Goal: Task Accomplishment & Management: Manage account settings

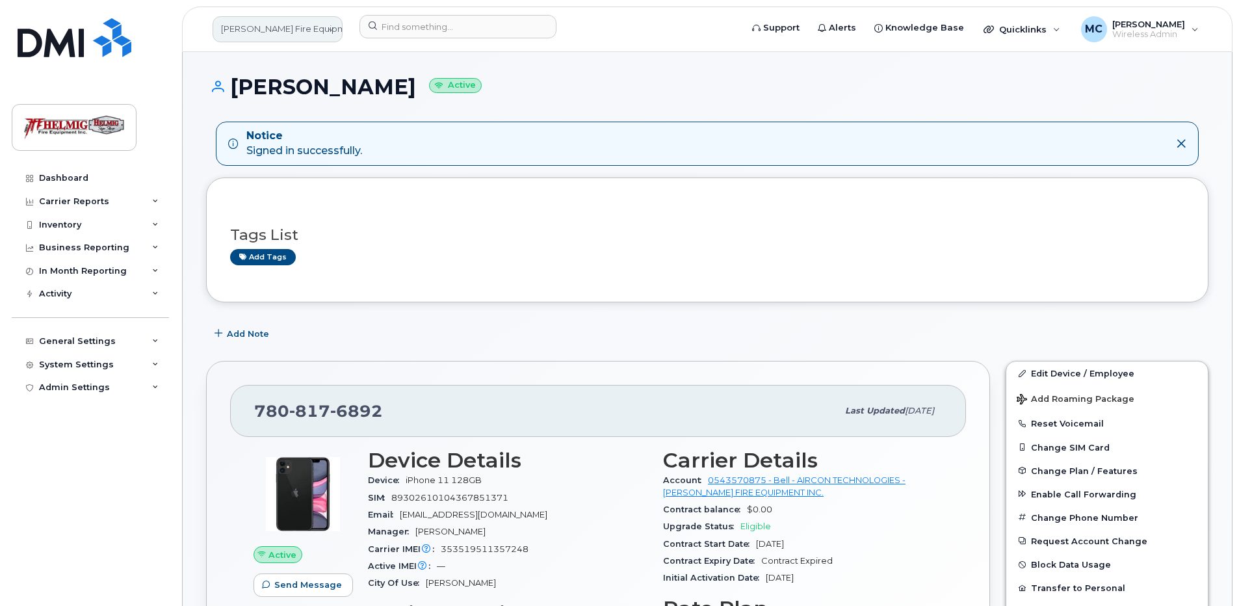
click at [283, 27] on link "Helmig Fire Equipment Inc." at bounding box center [278, 29] width 130 height 26
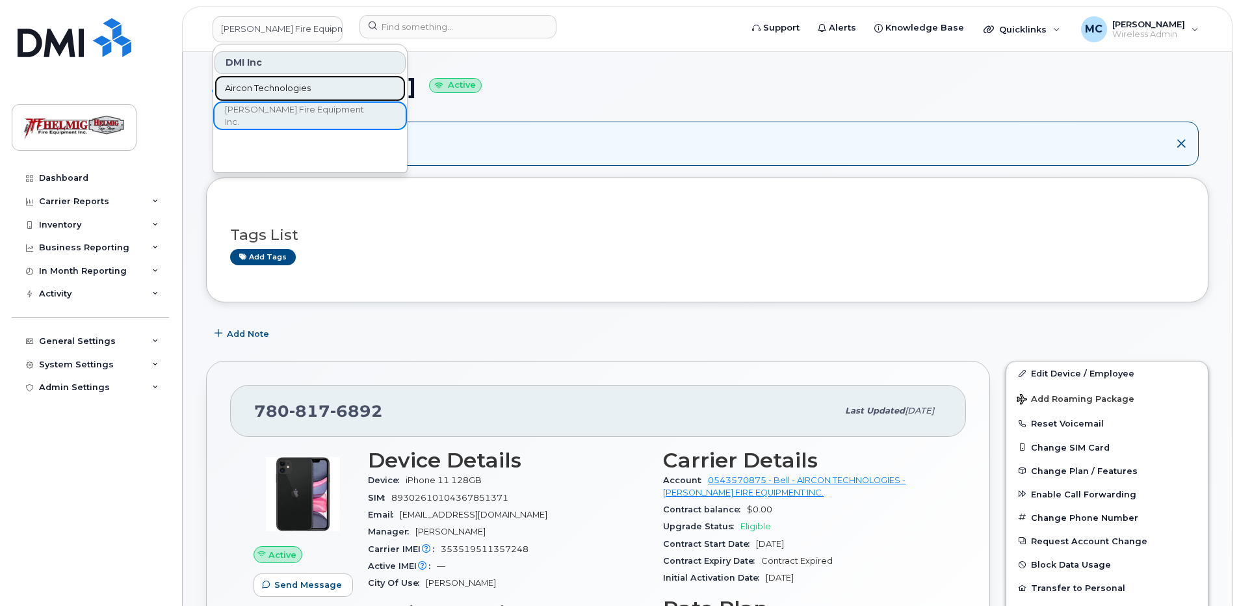
click at [278, 93] on span "Aircon Technologies" at bounding box center [268, 88] width 86 height 13
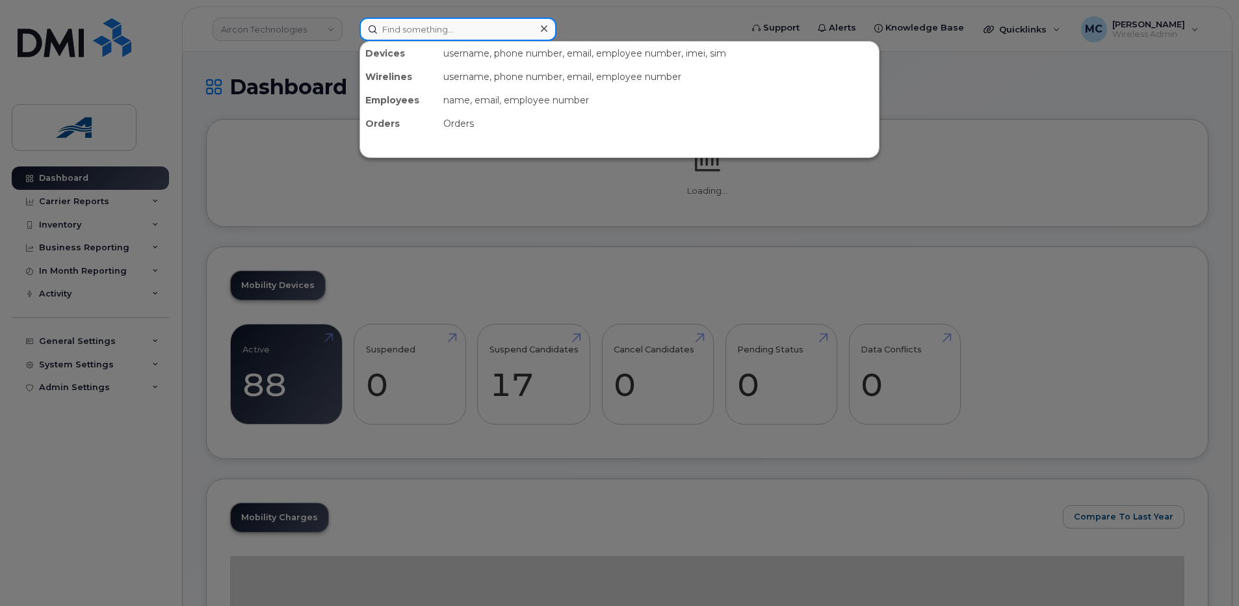
click at [424, 31] on input at bounding box center [458, 29] width 197 height 23
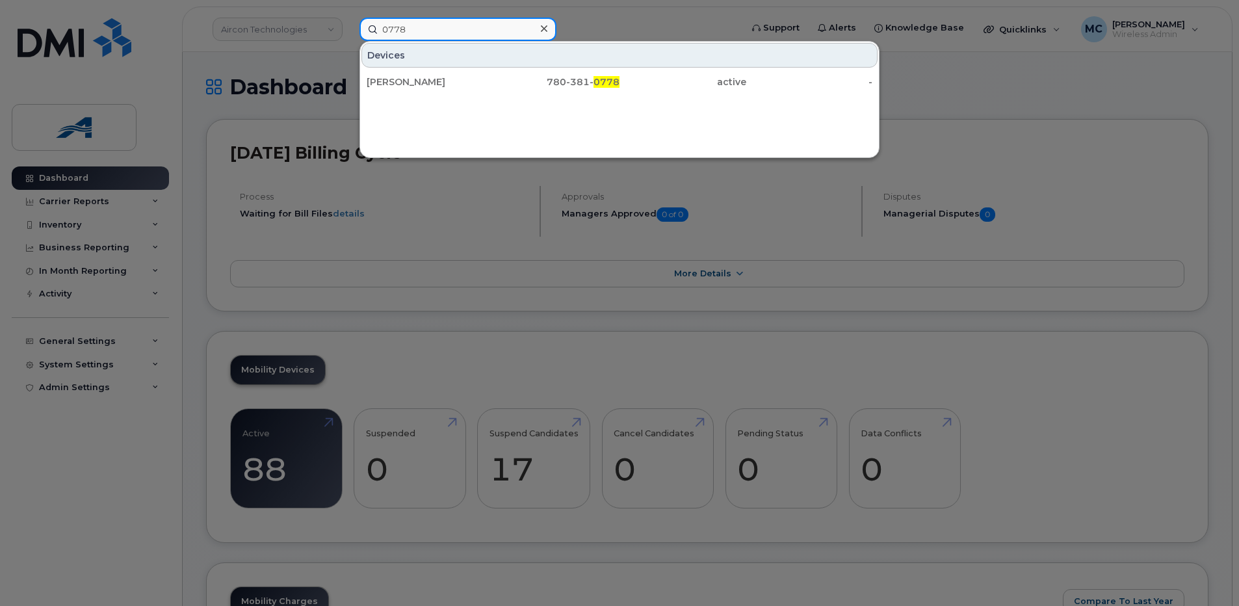
click at [421, 28] on input "0778" at bounding box center [458, 29] width 197 height 23
drag, startPoint x: 432, startPoint y: 28, endPoint x: 284, endPoint y: 23, distance: 147.6
click at [349, 23] on div "0778 Devices Ephraim Erispe 780-381- 0778 active -" at bounding box center [546, 29] width 394 height 23
paste input "89302610103003387584"
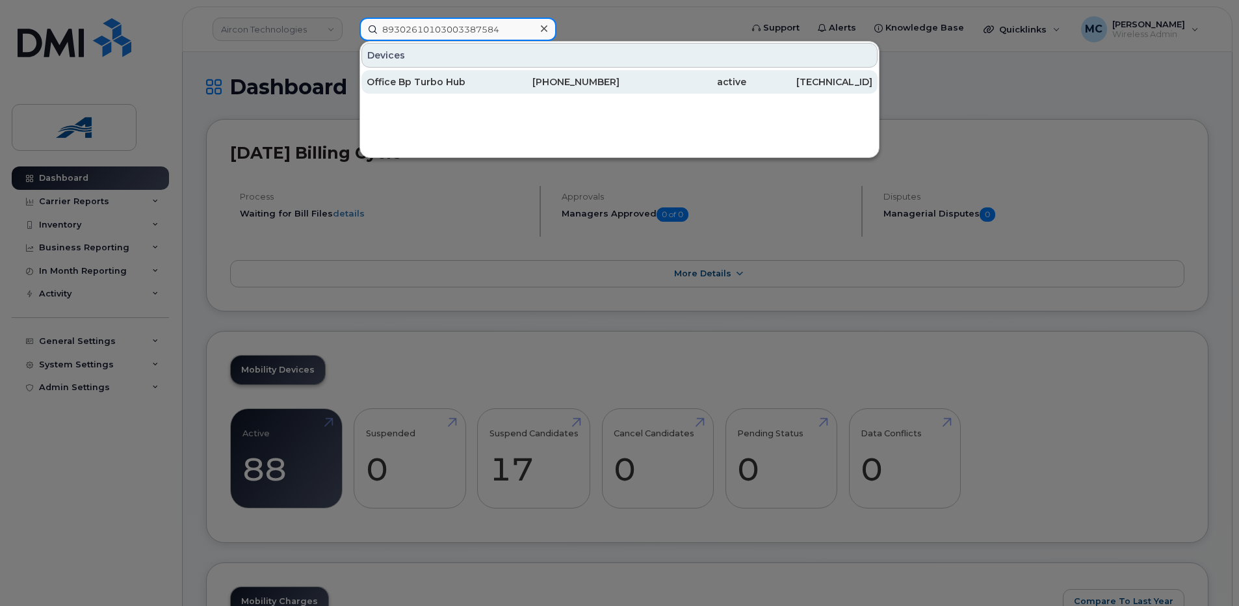
type input "89302610103003387584"
click at [454, 77] on div "Office Bp Turbo Hub" at bounding box center [430, 81] width 127 height 13
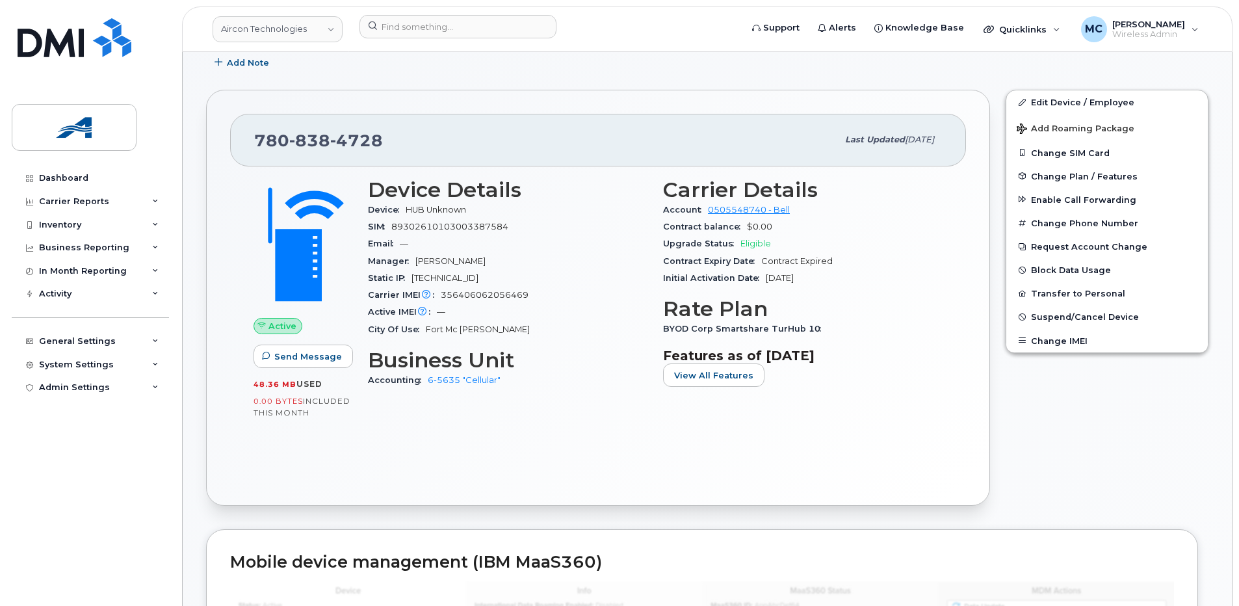
scroll to position [216, 0]
click at [116, 270] on div "In Month Reporting" at bounding box center [83, 271] width 88 height 10
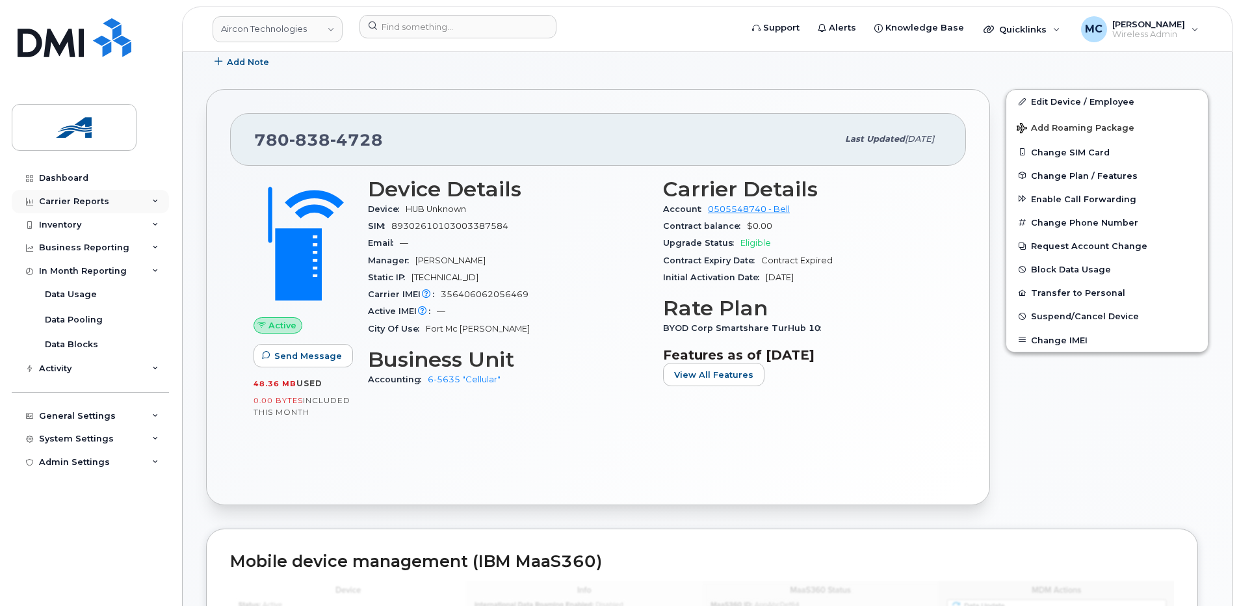
click at [132, 197] on div "Carrier Reports" at bounding box center [90, 201] width 157 height 23
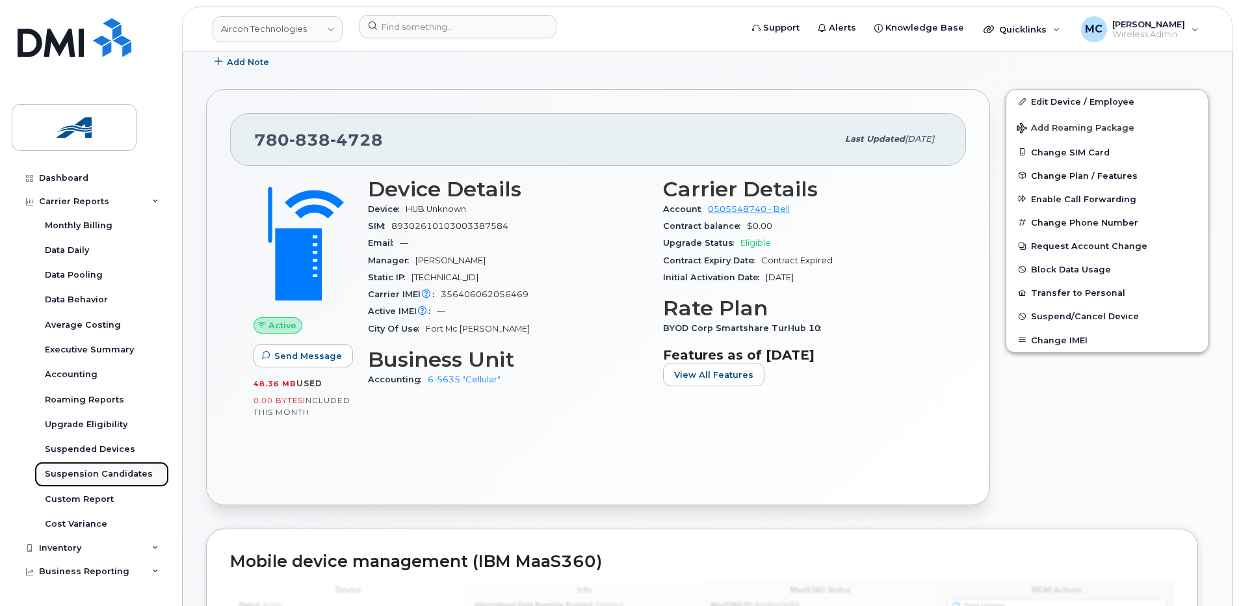
click at [77, 473] on div "Suspension Candidates" at bounding box center [99, 474] width 108 height 12
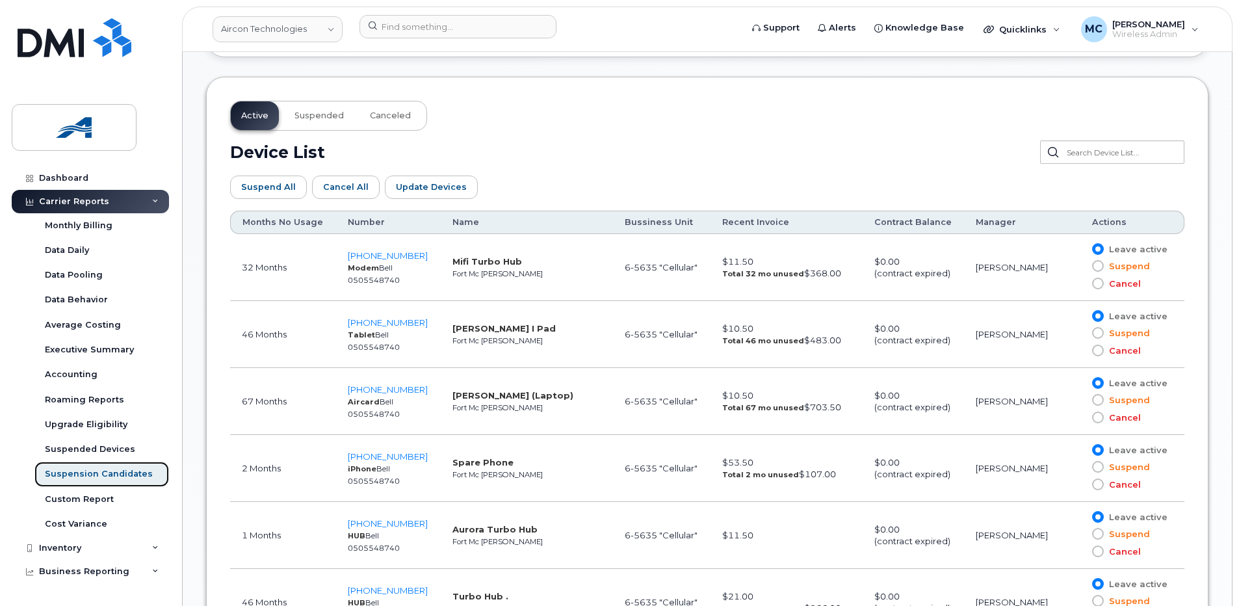
scroll to position [679, 0]
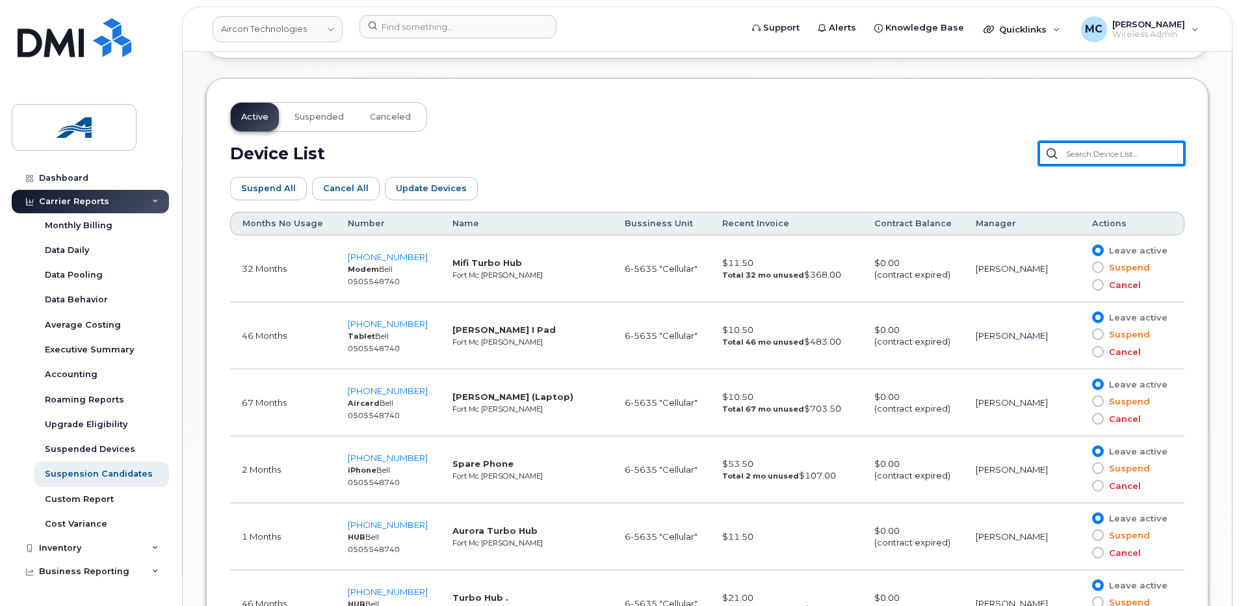
click at [1103, 160] on input "text" at bounding box center [1112, 153] width 146 height 23
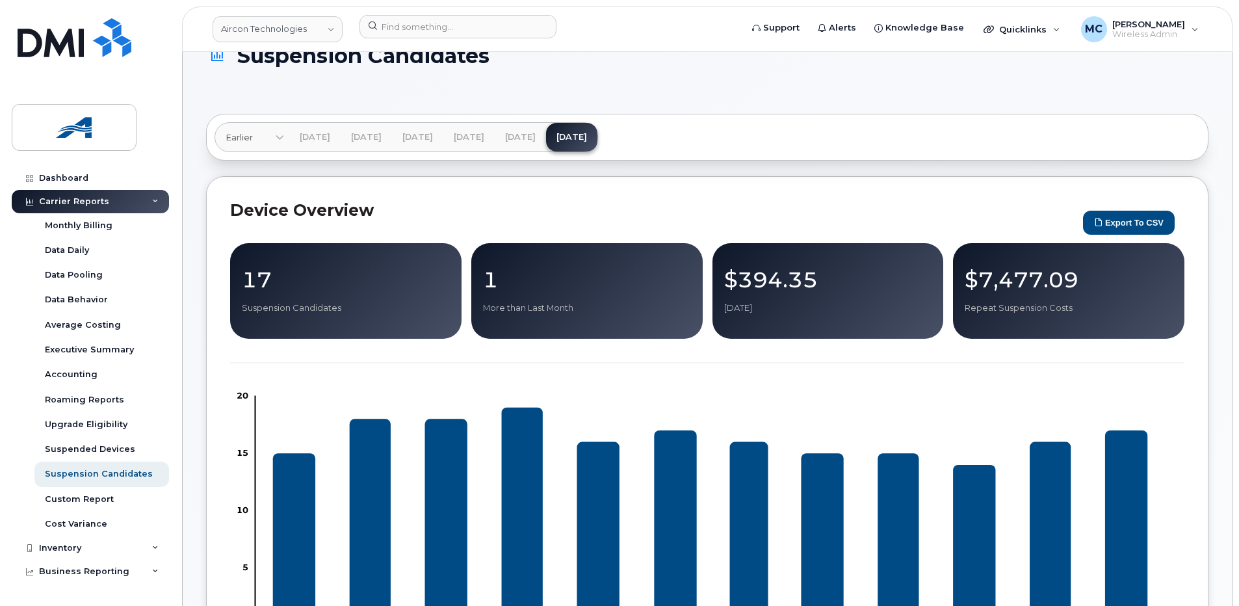
scroll to position [31, 0]
click at [1117, 225] on button "Export to CSV" at bounding box center [1129, 223] width 92 height 24
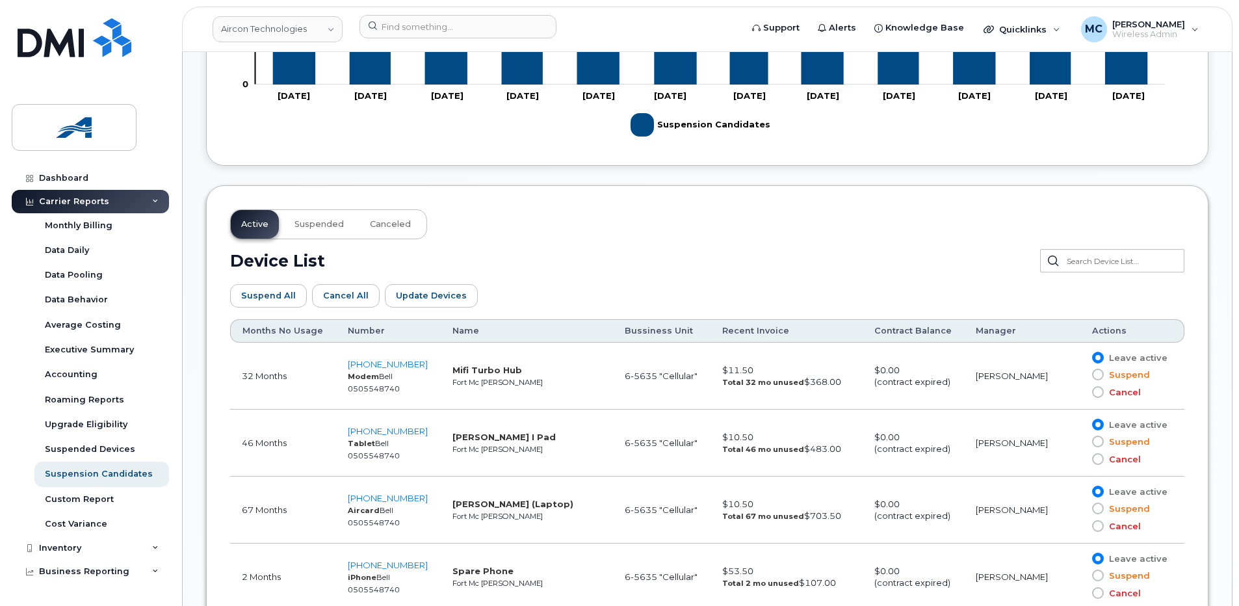
scroll to position [681, 0]
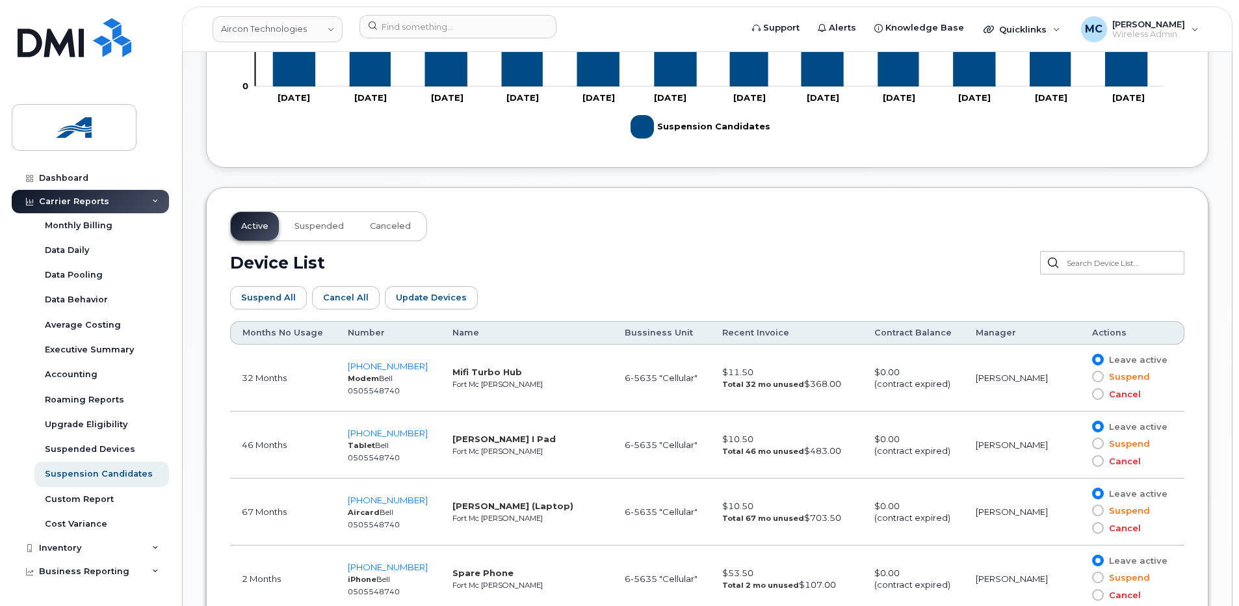
scroll to position [245, 0]
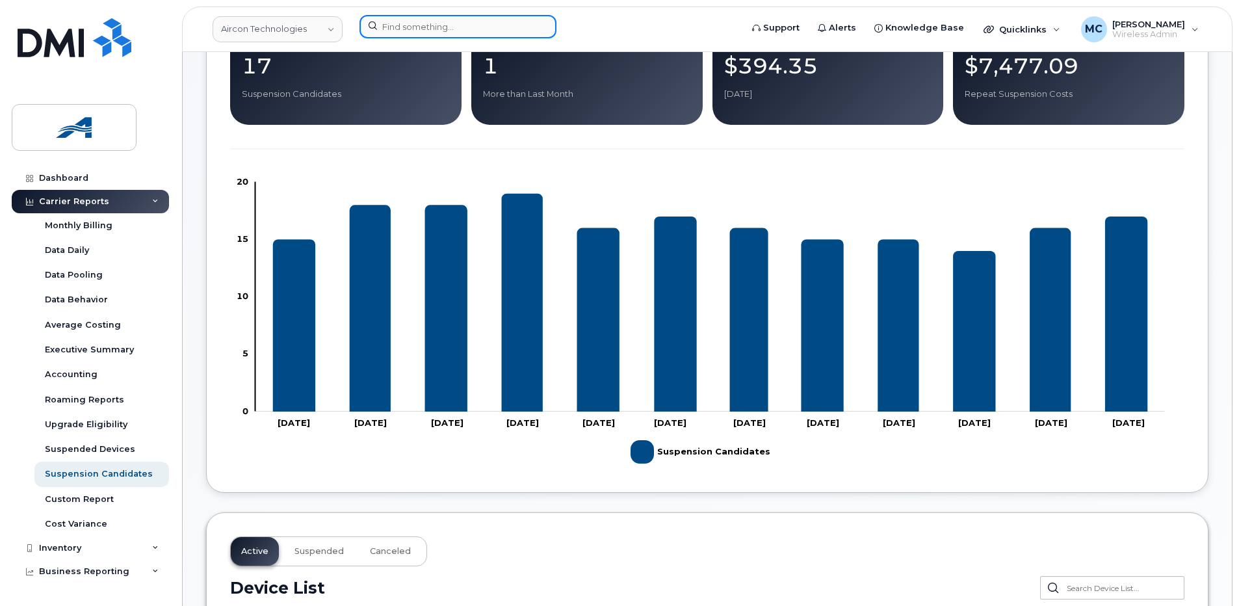
click at [393, 26] on input at bounding box center [458, 26] width 197 height 23
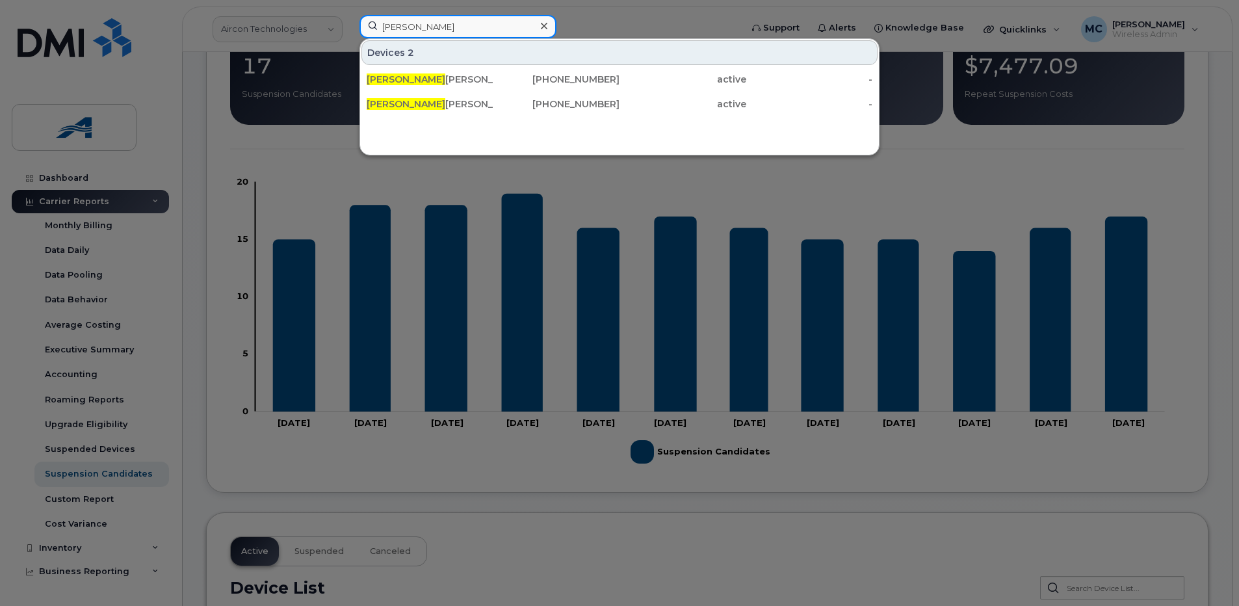
type input "chris"
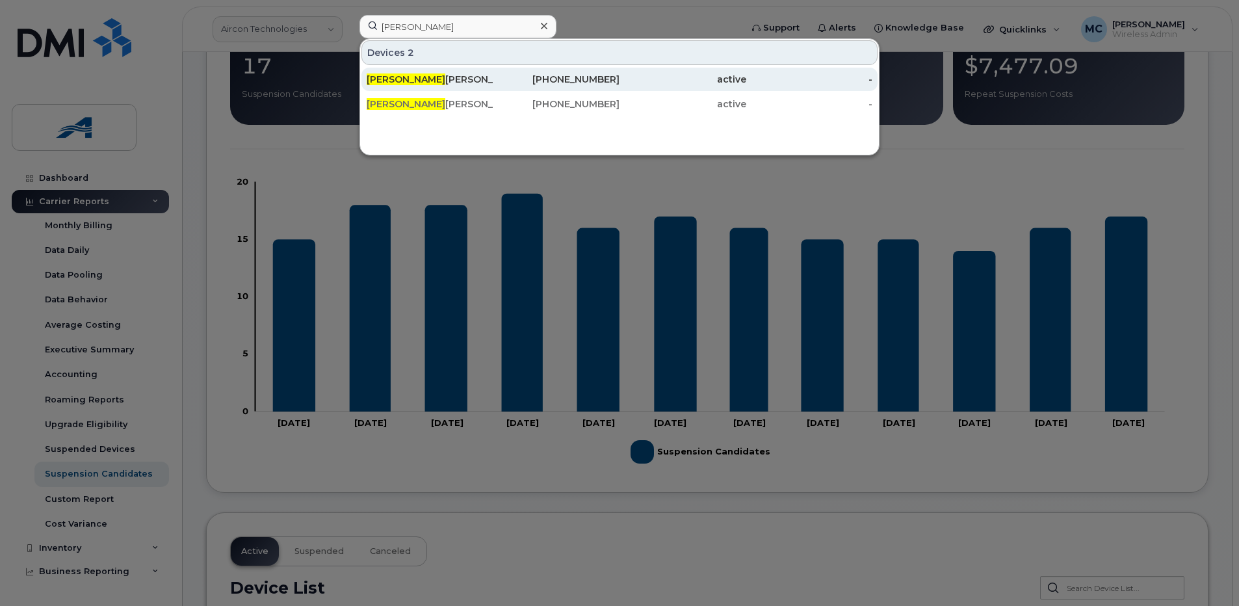
click at [410, 76] on div "Chris Keddy" at bounding box center [430, 79] width 127 height 13
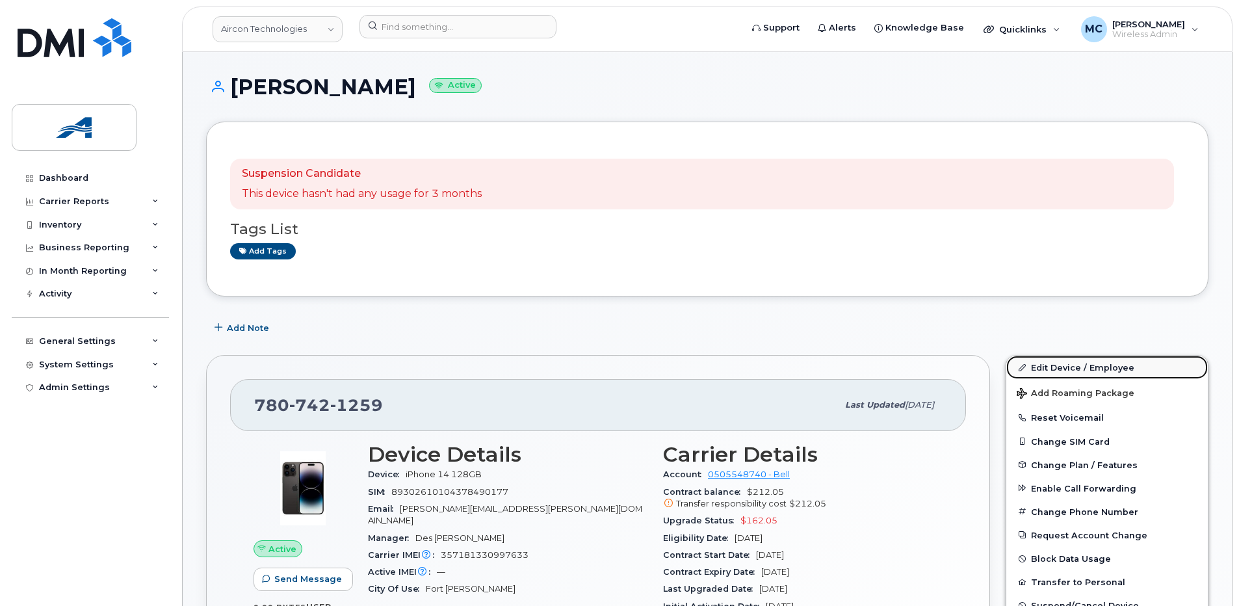
click at [1061, 361] on link "Edit Device / Employee" at bounding box center [1107, 367] width 202 height 23
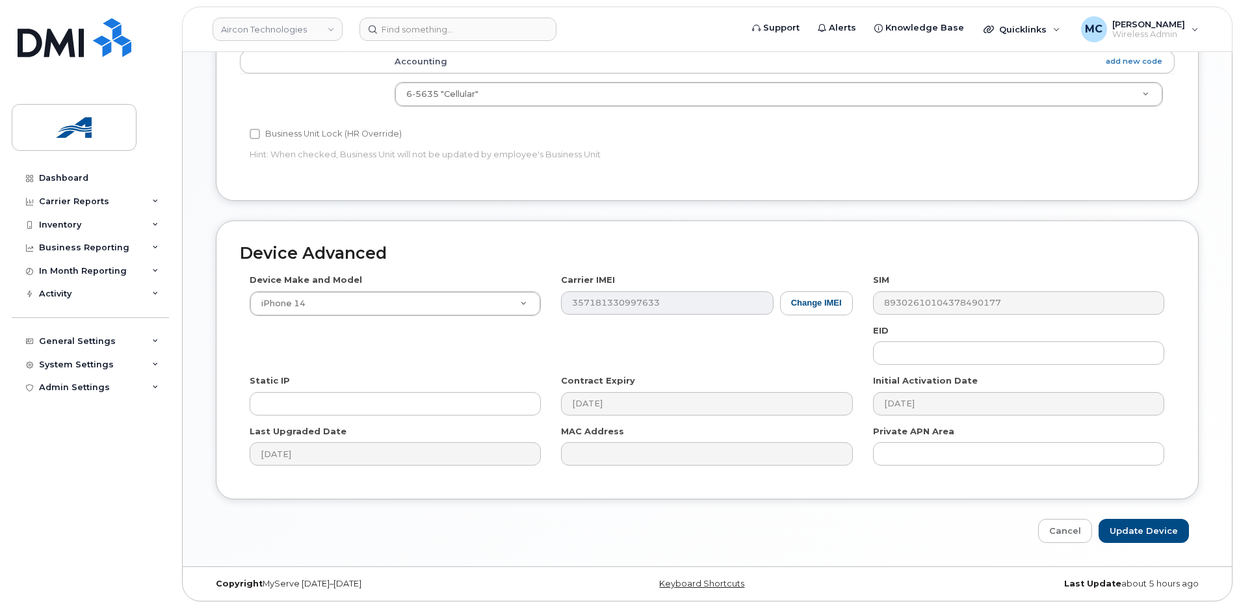
scroll to position [538, 0]
click at [153, 223] on icon at bounding box center [155, 225] width 7 height 7
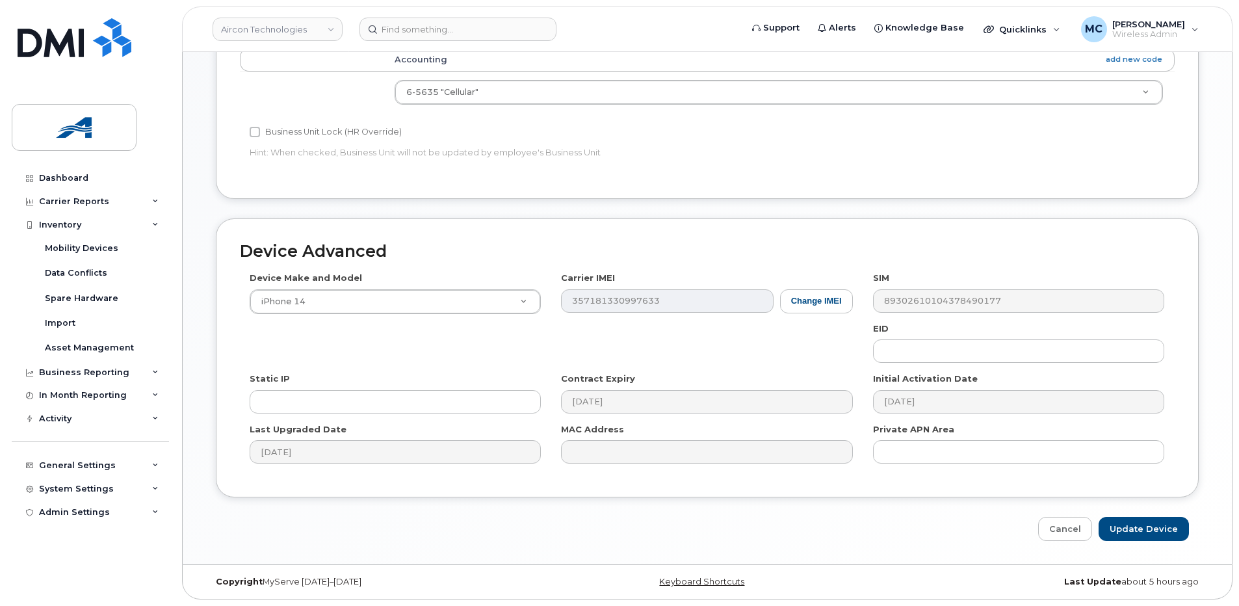
click at [503, 142] on div "Business Unit Lock (HR Override) Hint: When checked, Business Unit will not be …" at bounding box center [551, 144] width 623 height 41
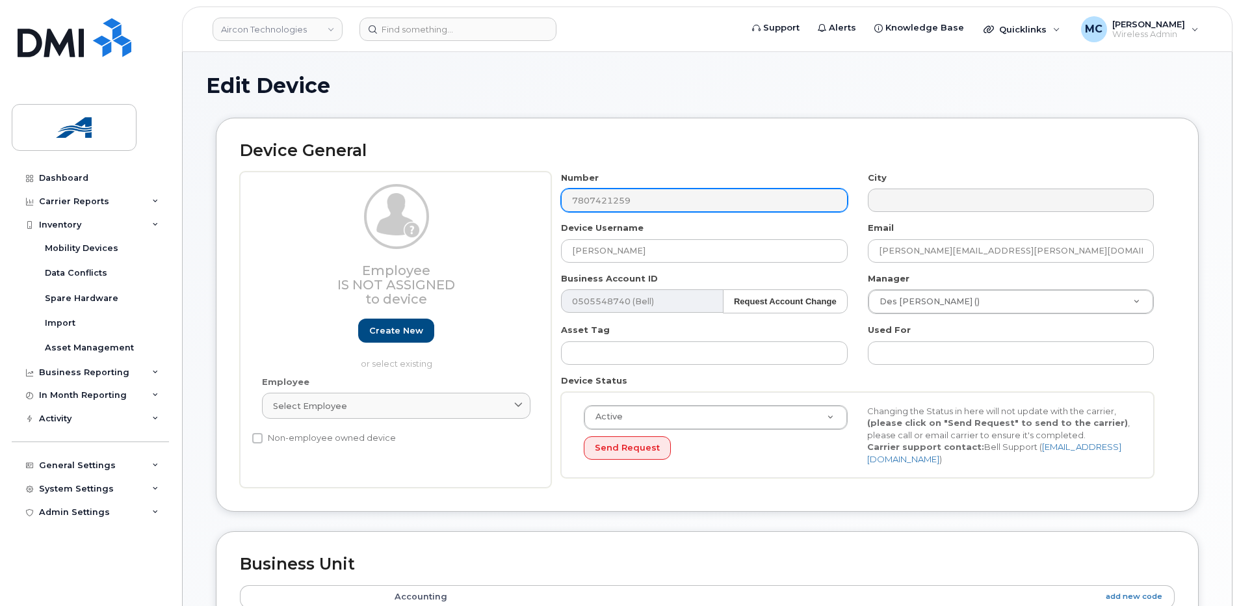
scroll to position [0, 0]
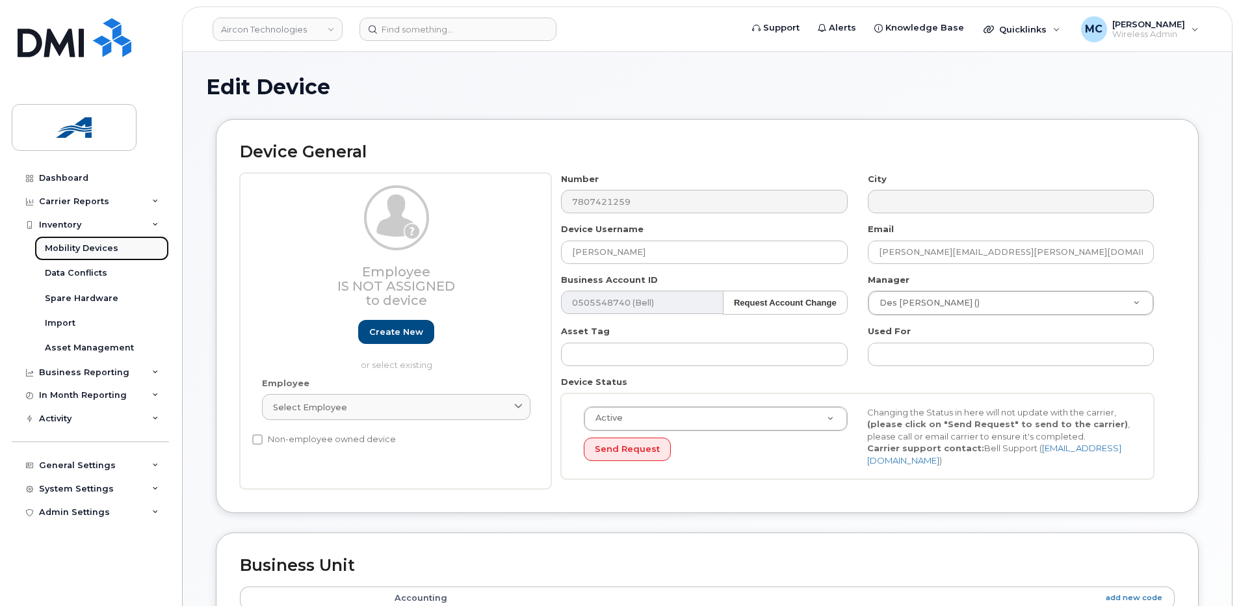
click at [89, 248] on div "Mobility Devices" at bounding box center [81, 248] width 73 height 12
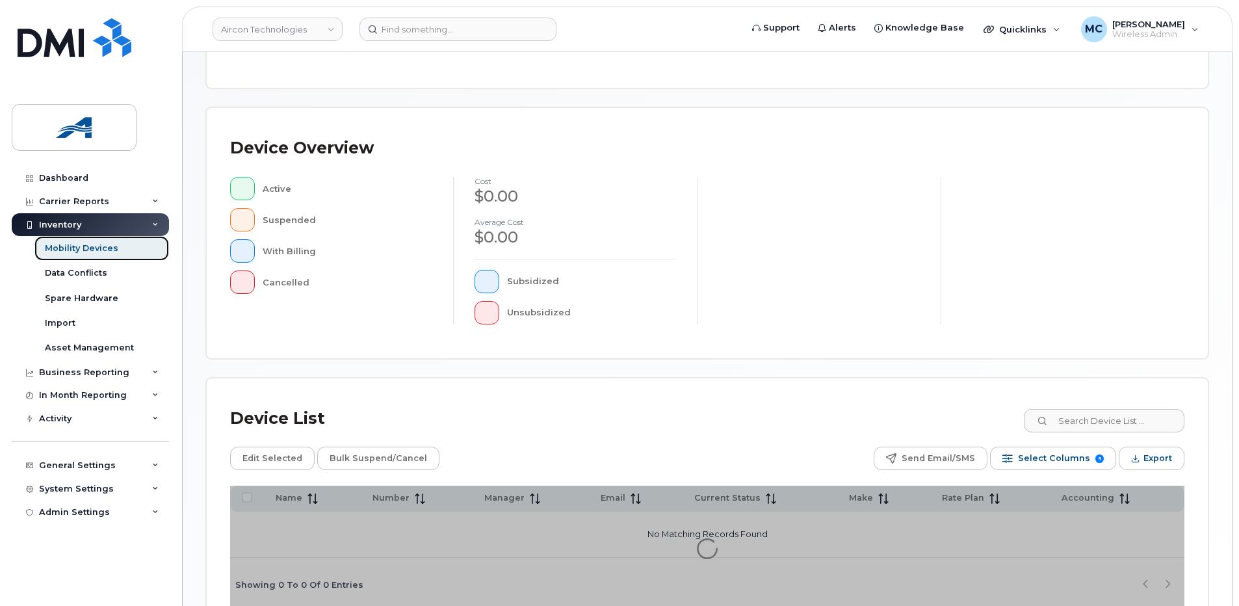
scroll to position [288, 0]
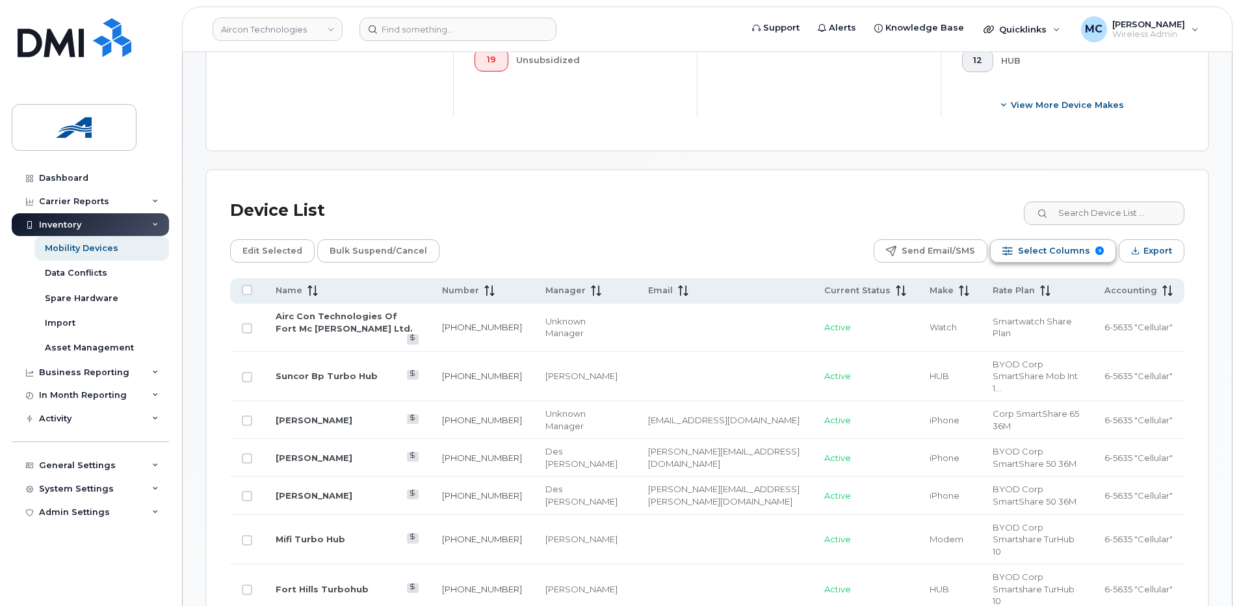
click at [1067, 255] on span "Select Columns" at bounding box center [1054, 251] width 72 height 20
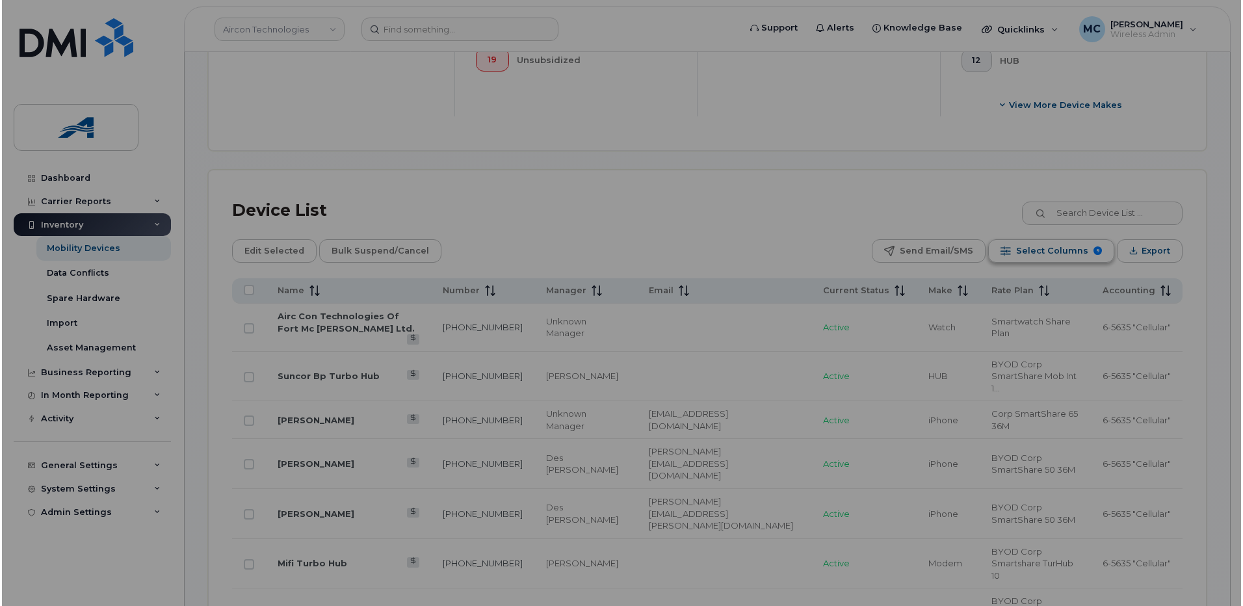
scroll to position [504, 0]
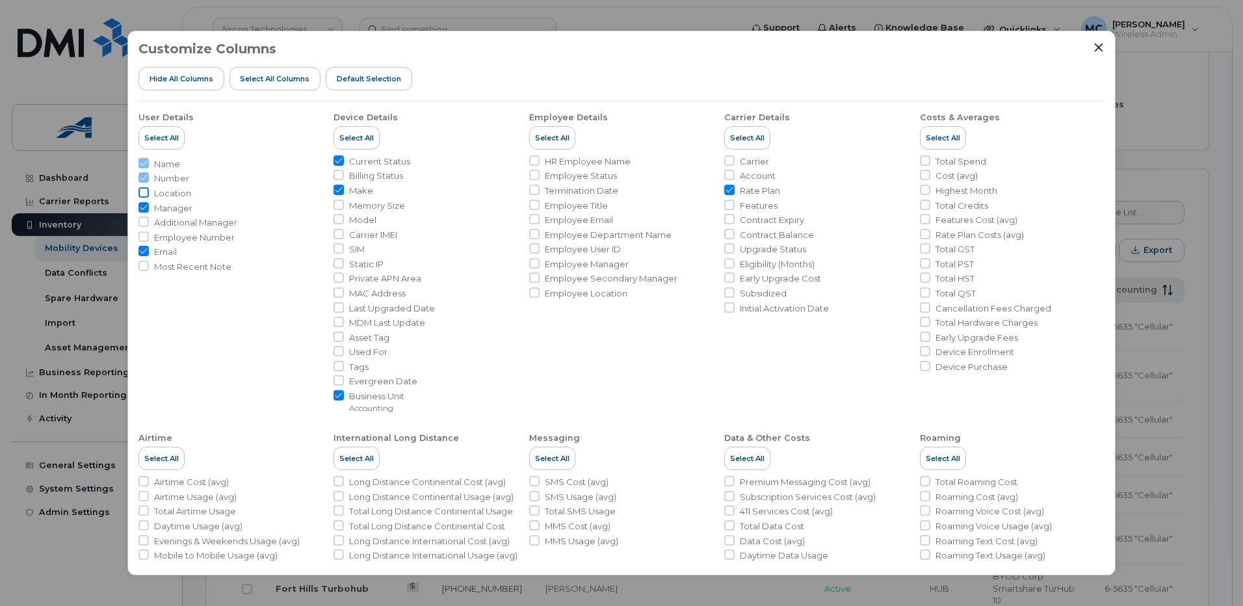
click at [145, 191] on input "Location" at bounding box center [143, 192] width 10 height 10
checkbox input "true"
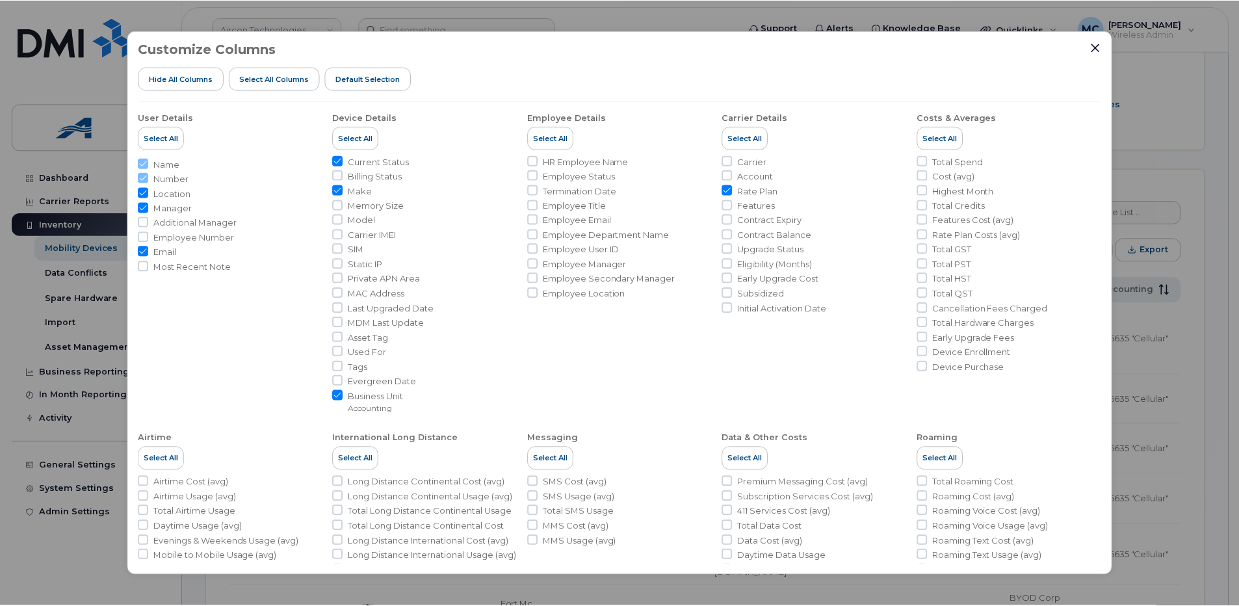
scroll to position [131, 0]
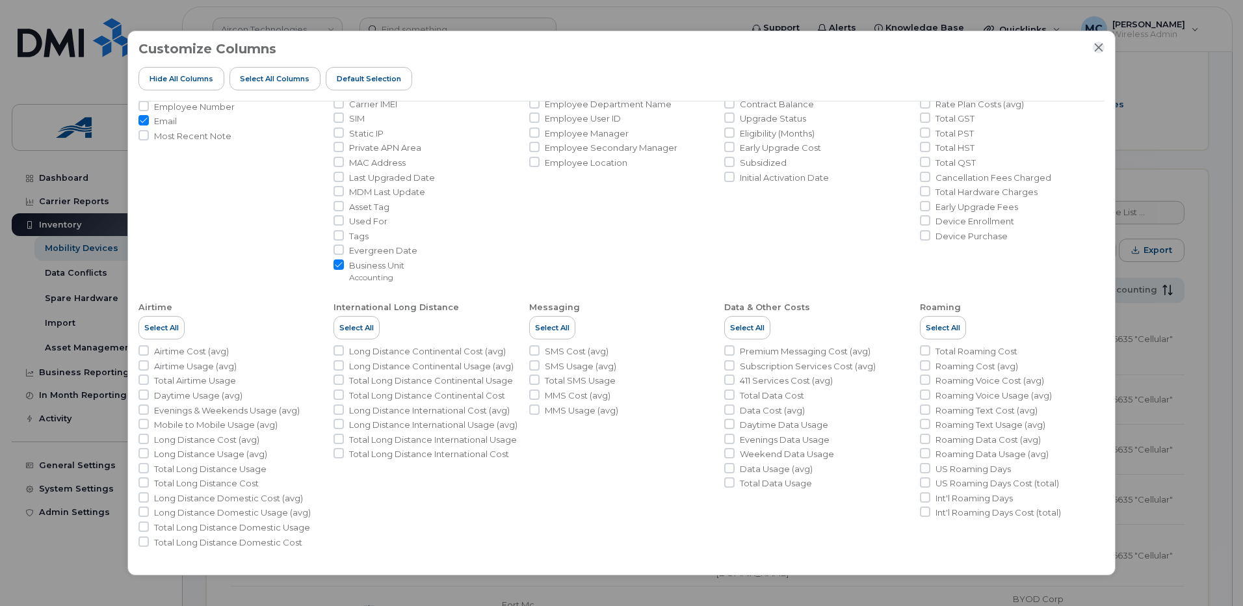
click at [1104, 47] on div "Customize Columns Hide All Columns Select all Columns Default Selection User De…" at bounding box center [621, 303] width 988 height 545
click at [1097, 47] on icon "Close" at bounding box center [1098, 47] width 10 height 10
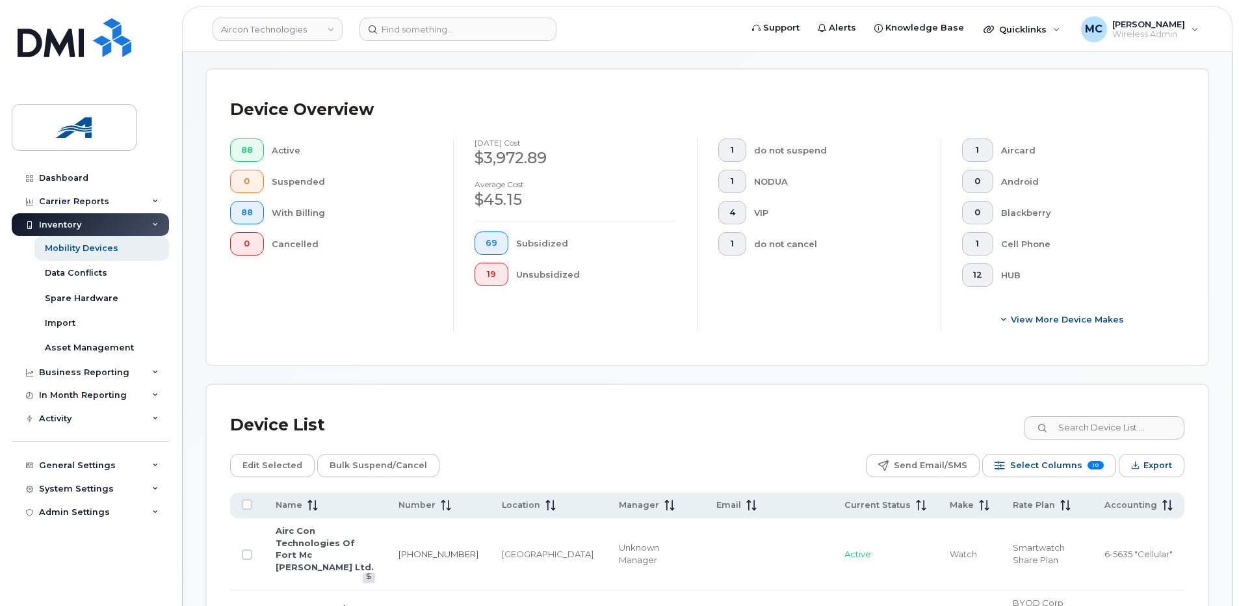
scroll to position [288, 0]
click at [1079, 428] on input at bounding box center [1104, 428] width 162 height 23
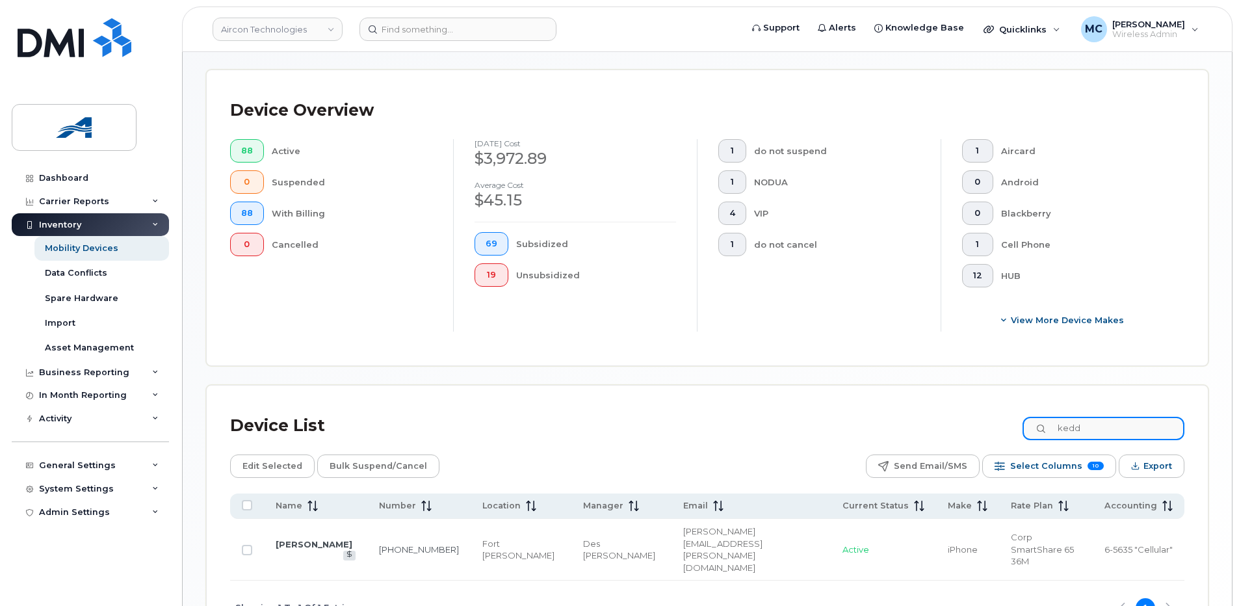
type input "keddy"
drag, startPoint x: 1118, startPoint y: 426, endPoint x: 1043, endPoint y: 431, distance: 74.9
click at [1043, 431] on input "keddy" at bounding box center [1104, 428] width 162 height 23
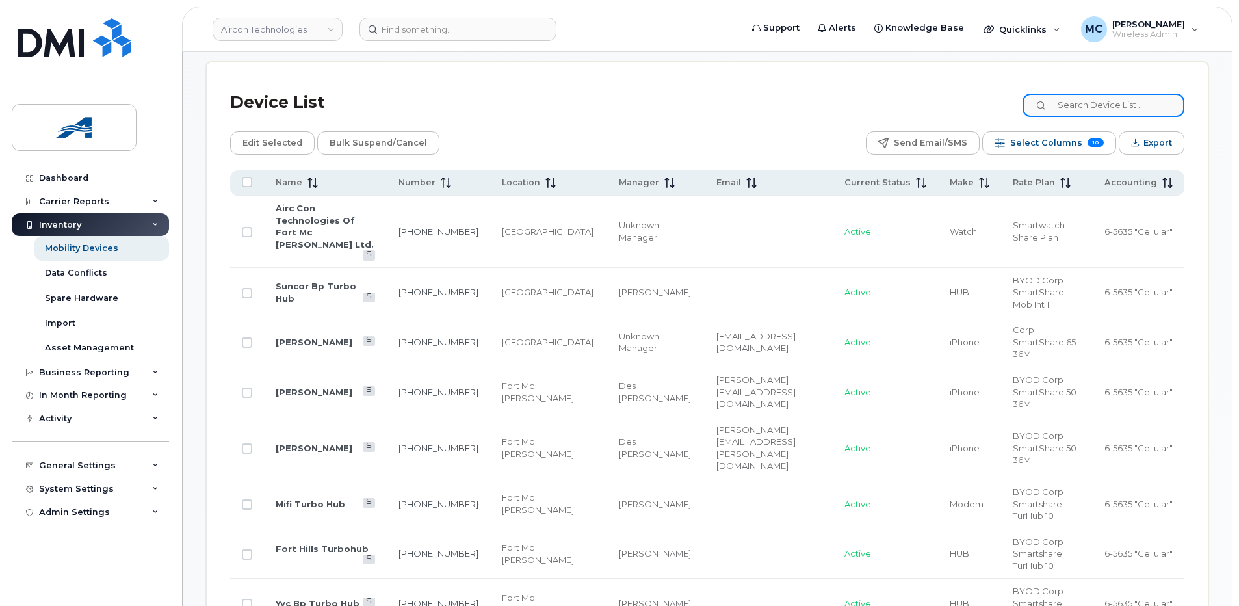
scroll to position [612, 0]
click at [247, 386] on input "Row Unselected" at bounding box center [247, 391] width 10 height 10
checkbox input "true"
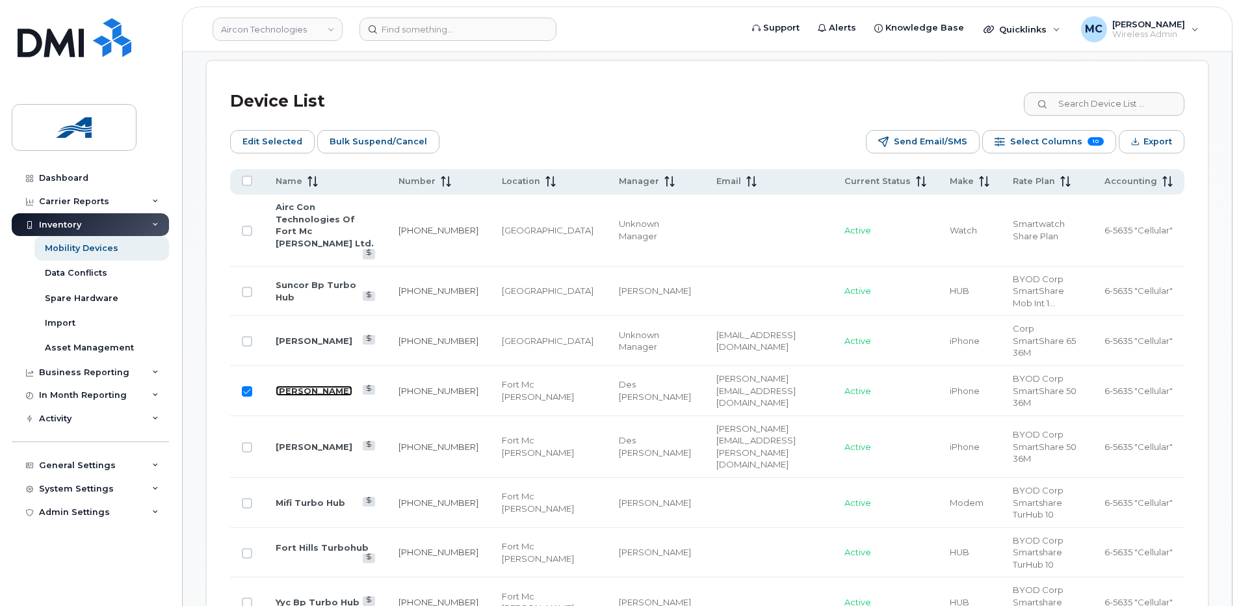
click at [292, 386] on link "[PERSON_NAME]" at bounding box center [314, 391] width 77 height 10
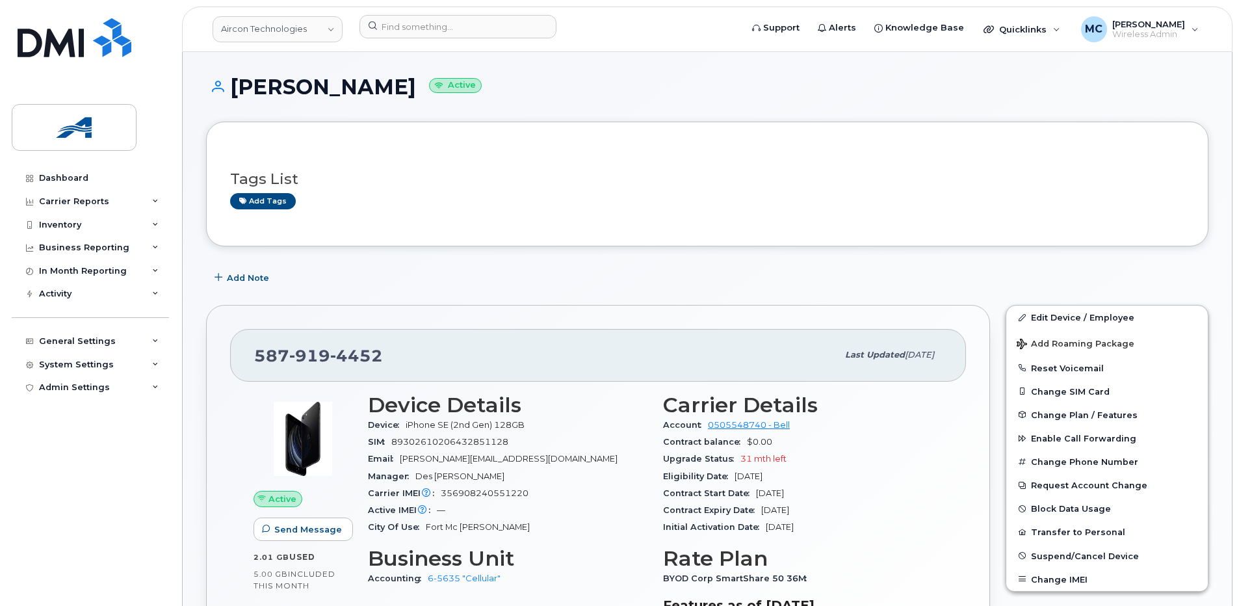
click at [434, 525] on span "Fort Mc [PERSON_NAME]" at bounding box center [478, 527] width 104 height 10
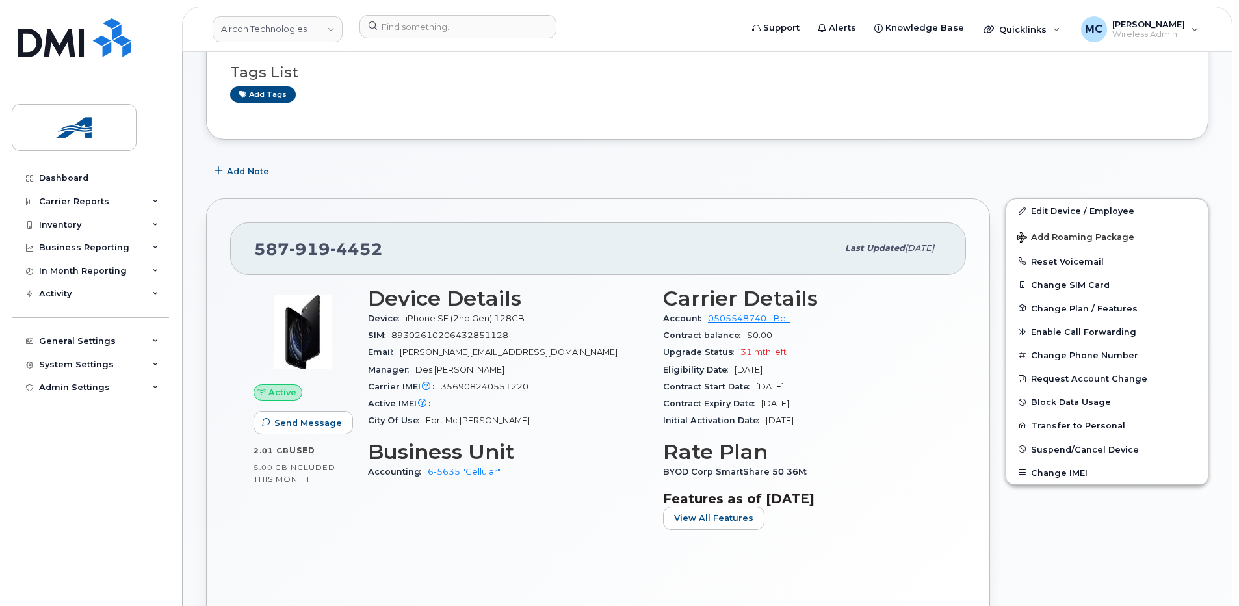
scroll to position [107, 0]
click at [367, 418] on div "Device Details Device iPhone SE (2nd Gen) 128GB SIM [TECHNICAL_ID] Email [PERSO…" at bounding box center [507, 412] width 295 height 269
drag, startPoint x: 367, startPoint y: 418, endPoint x: 412, endPoint y: 419, distance: 44.2
click at [412, 419] on div "Device Details Device iPhone SE (2nd Gen) 128GB SIM [TECHNICAL_ID] Email [PERSO…" at bounding box center [507, 412] width 295 height 269
click at [1068, 207] on link "Edit Device / Employee" at bounding box center [1107, 209] width 202 height 23
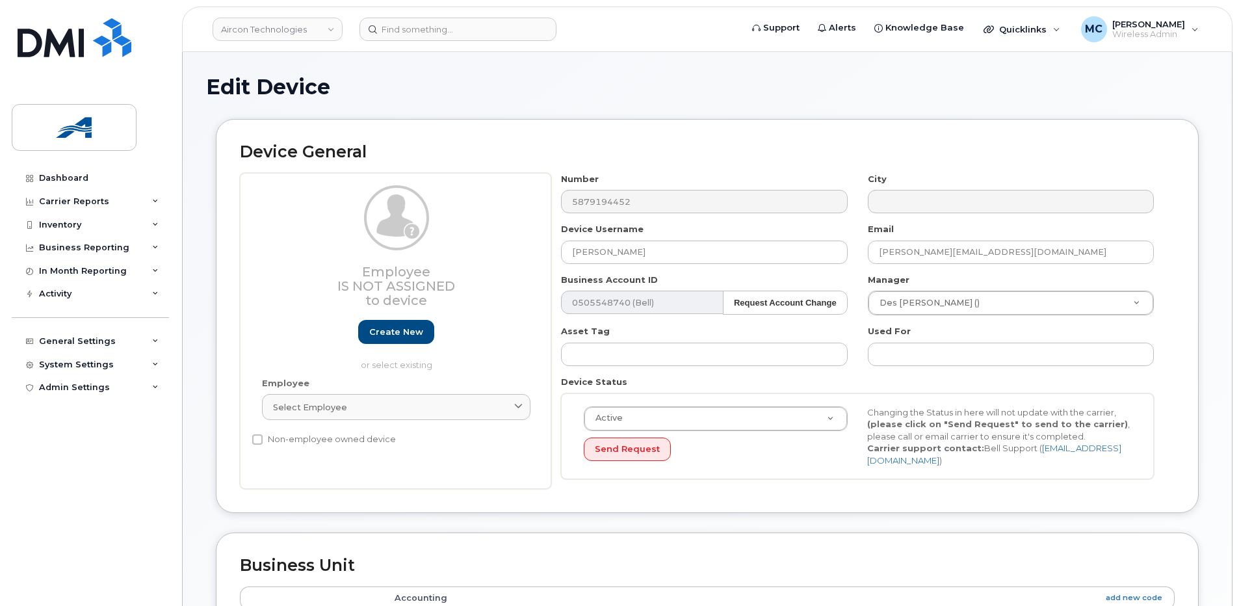
click at [984, 123] on div "Device General Employee Is not assigned to device Create new or select existing…" at bounding box center [707, 316] width 983 height 394
click at [400, 34] on input at bounding box center [458, 29] width 197 height 23
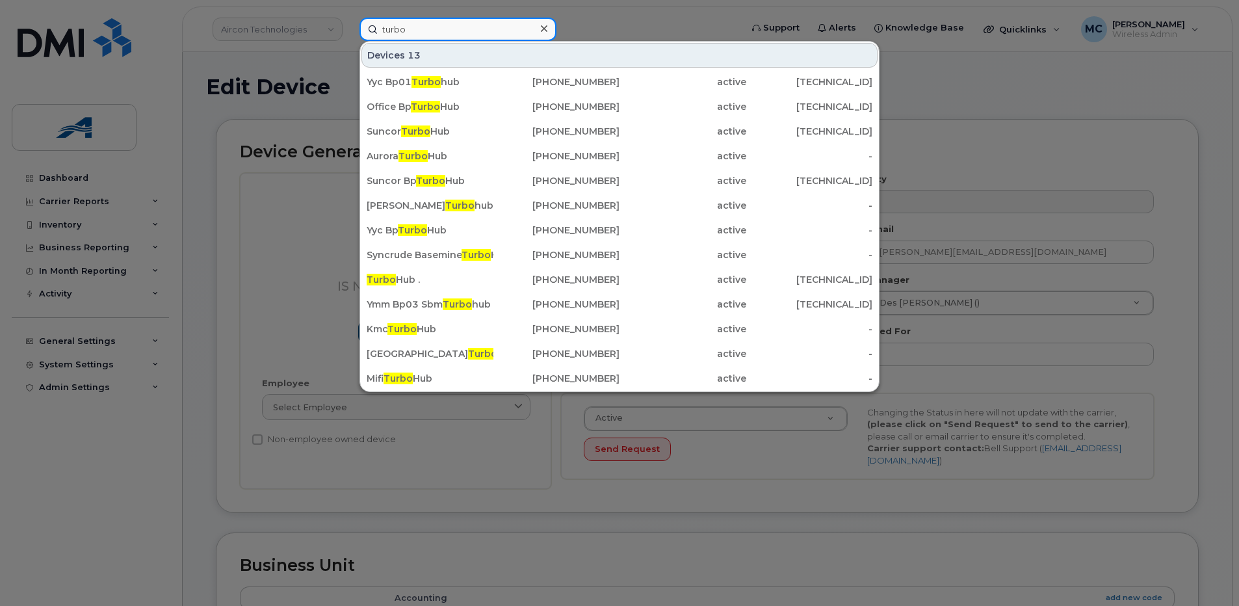
type input "turbo"
click at [212, 68] on div at bounding box center [619, 303] width 1239 height 606
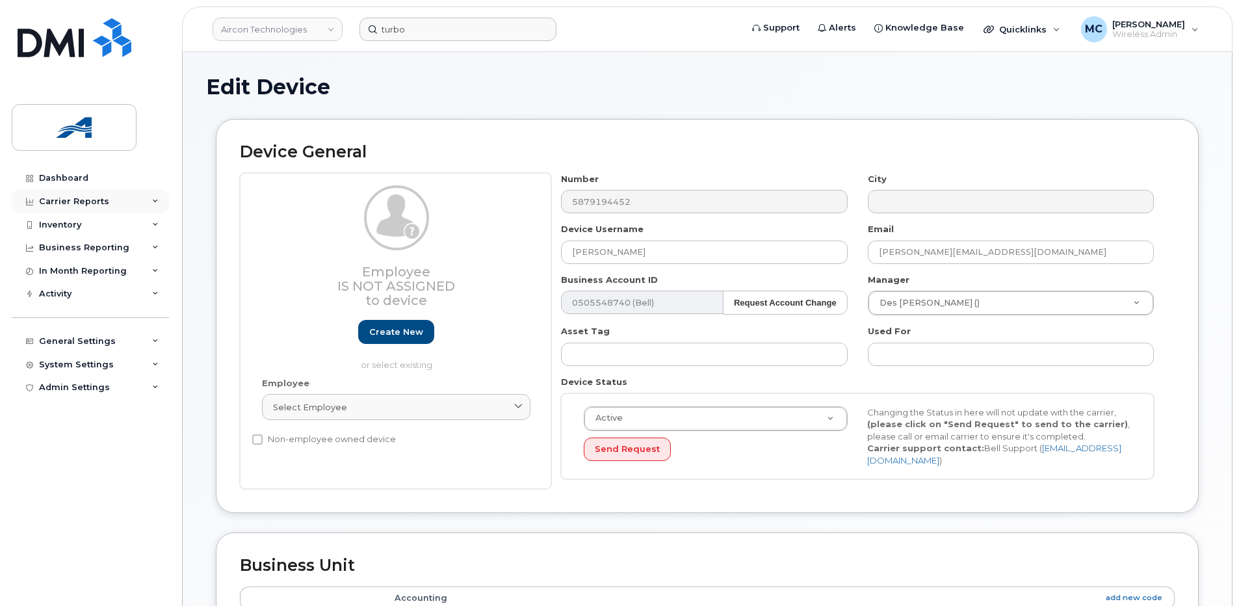
click at [110, 200] on div "Carrier Reports" at bounding box center [90, 201] width 157 height 23
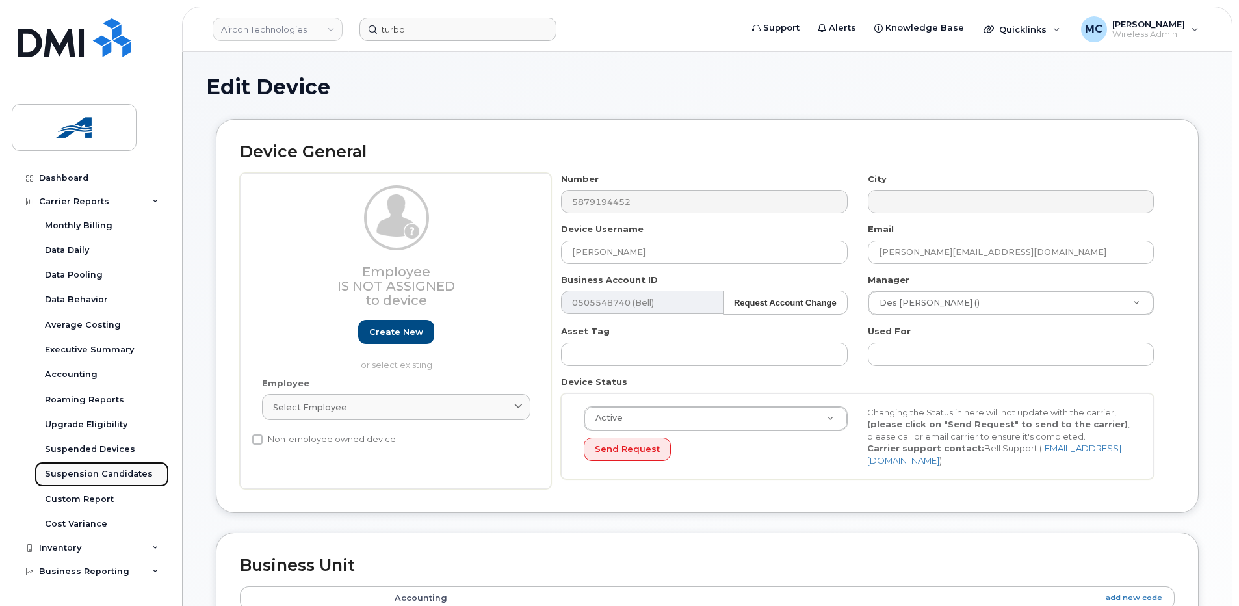
click at [81, 473] on div "Suspension Candidates" at bounding box center [99, 474] width 108 height 12
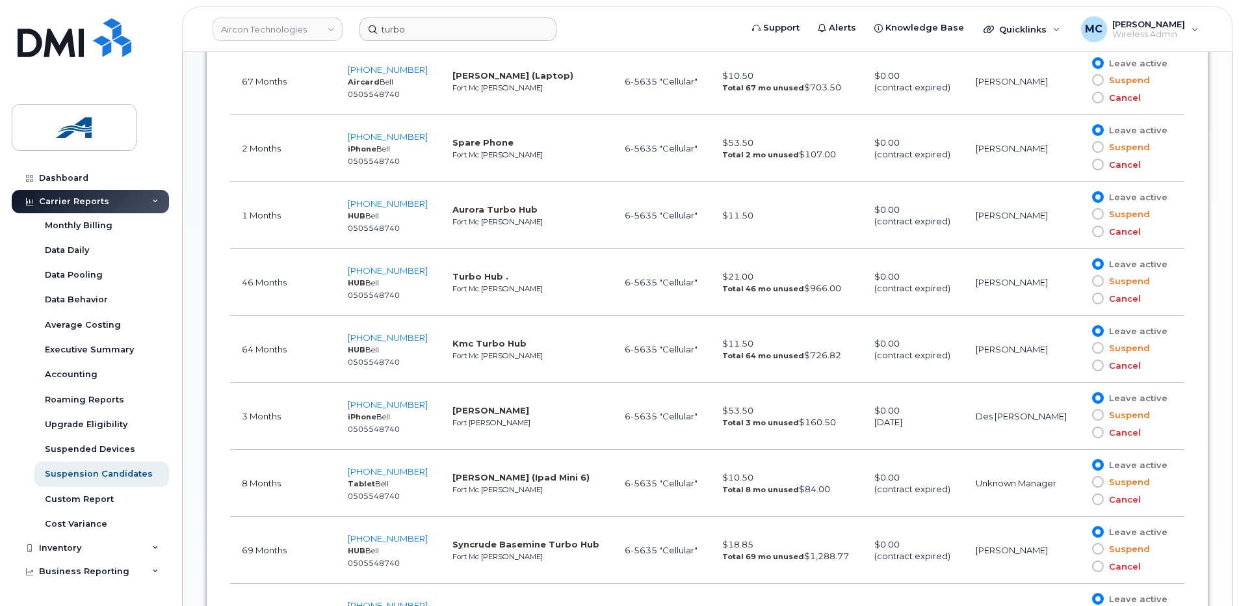
scroll to position [650, 0]
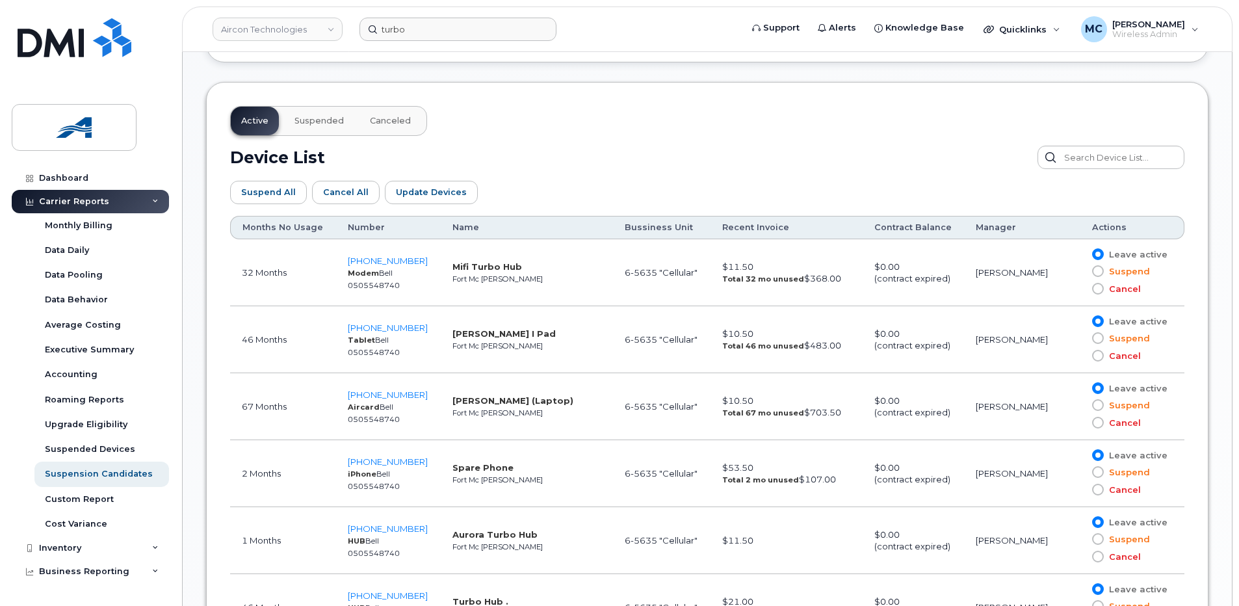
click at [1099, 288] on span at bounding box center [1098, 289] width 12 height 12
click at [1079, 289] on input "Cancel" at bounding box center [1079, 289] width 0 height 0
